Goal: Information Seeking & Learning: Learn about a topic

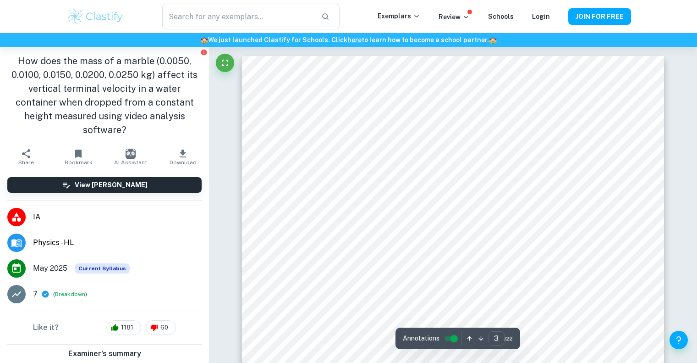
scroll to position [1445, 0]
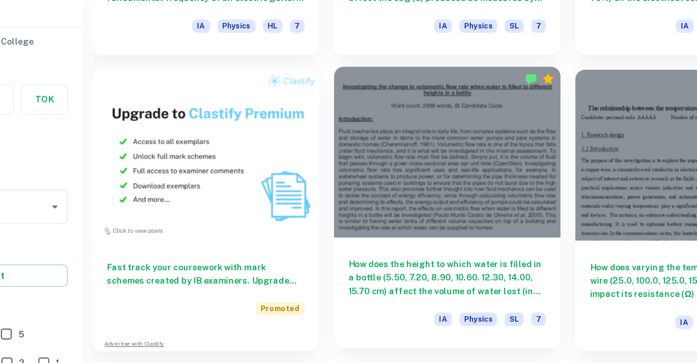
scroll to position [641, 0]
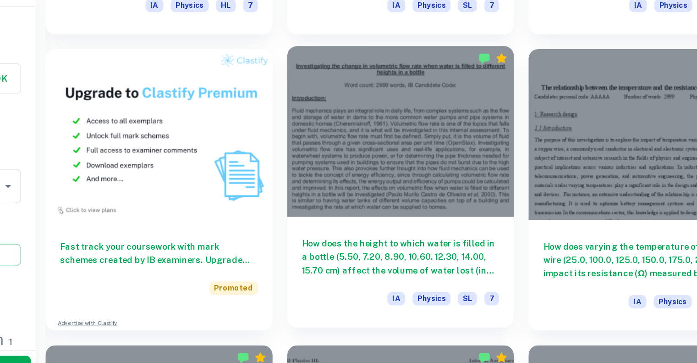
click at [383, 253] on h6 "How does the height to which water is filled in a bottle (5.50, 7.20, 8.90, 10.…" at bounding box center [421, 264] width 148 height 30
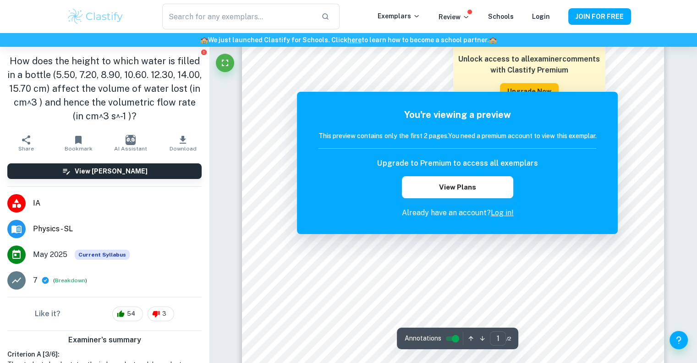
scroll to position [125, 0]
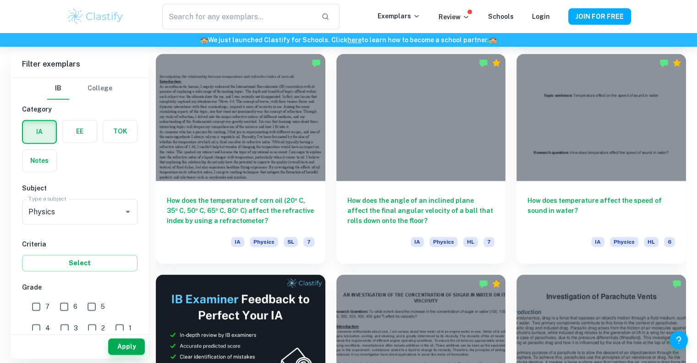
scroll to position [1427, 0]
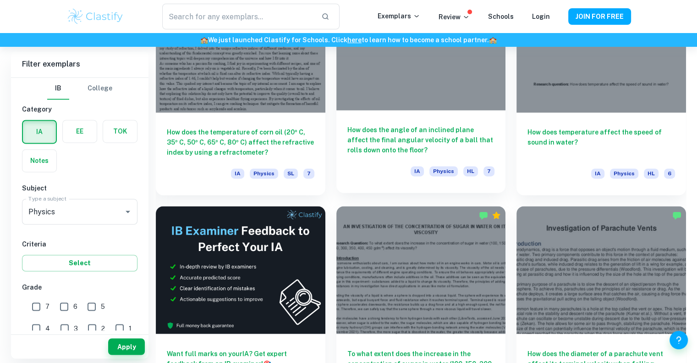
click at [414, 135] on h6 "How does the angle of an inclined plane affect the final angular velocity of a …" at bounding box center [421, 140] width 148 height 30
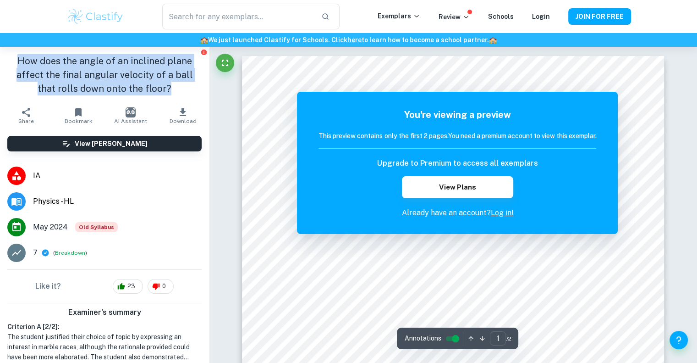
drag, startPoint x: 55, startPoint y: 62, endPoint x: 170, endPoint y: 89, distance: 118.3
click at [170, 89] on h1 "How does the angle of an inclined plane affect the final angular velocity of a …" at bounding box center [104, 74] width 194 height 41
copy h1 "How does the angle of an inclined plane affect the final angular velocity of a …"
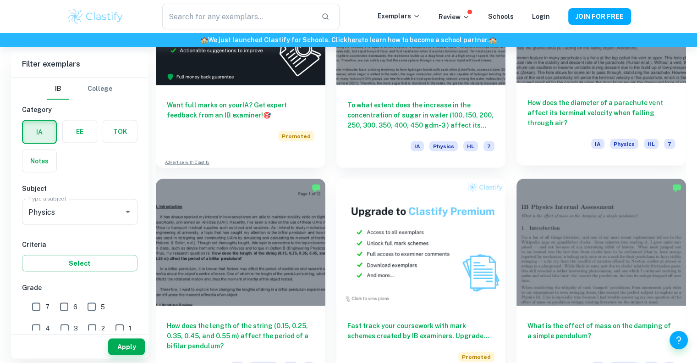
scroll to position [1676, 0]
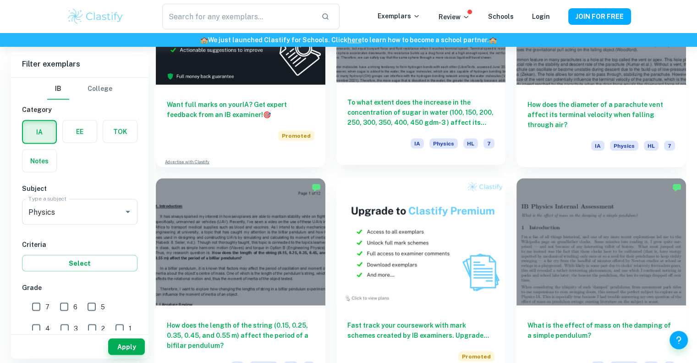
click at [443, 116] on h6 "To what extent does the increase in the concentration of sugar in water (100, 1…" at bounding box center [421, 112] width 148 height 30
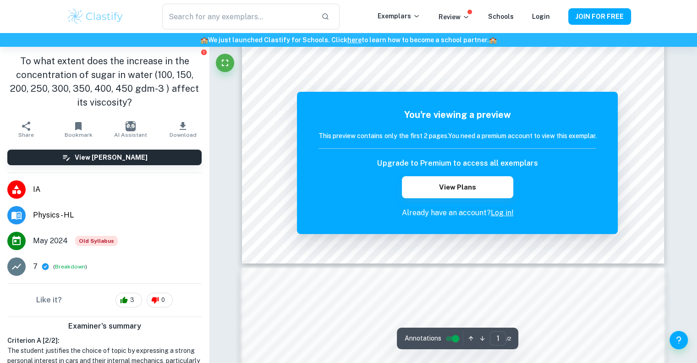
scroll to position [313, 0]
